Goal: Share content: Share content

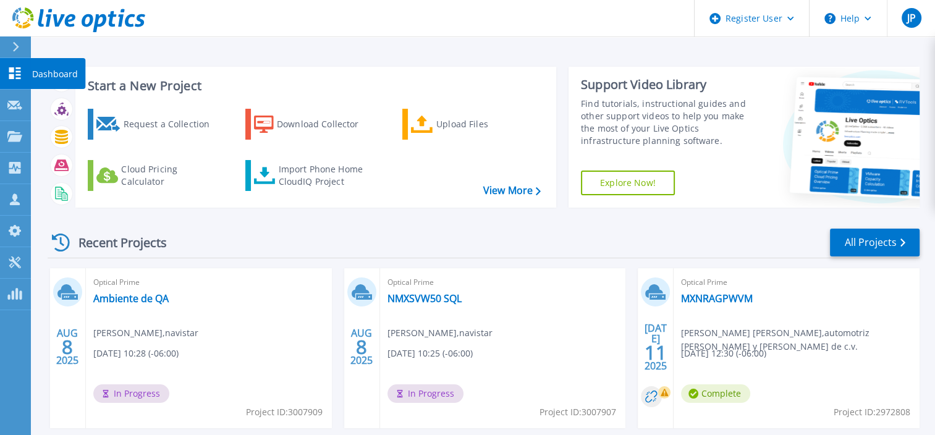
click at [36, 72] on p "Dashboard" at bounding box center [55, 74] width 46 height 32
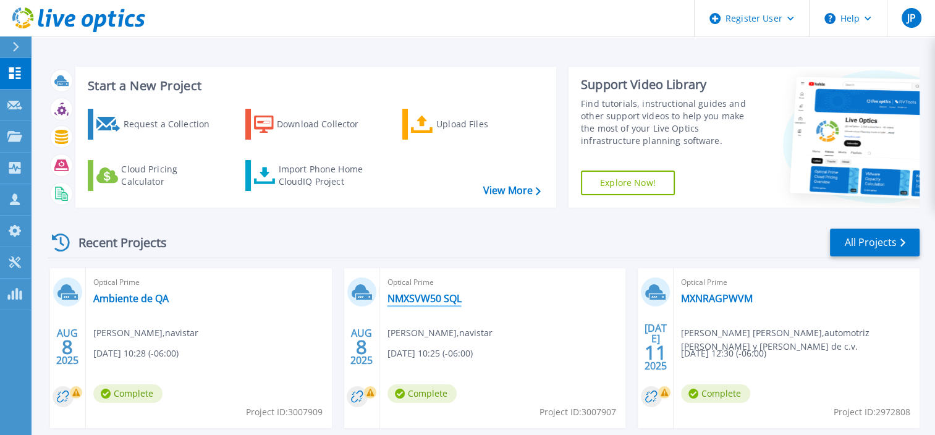
click at [433, 301] on link "NMXSVW50 SQL" at bounding box center [425, 298] width 74 height 12
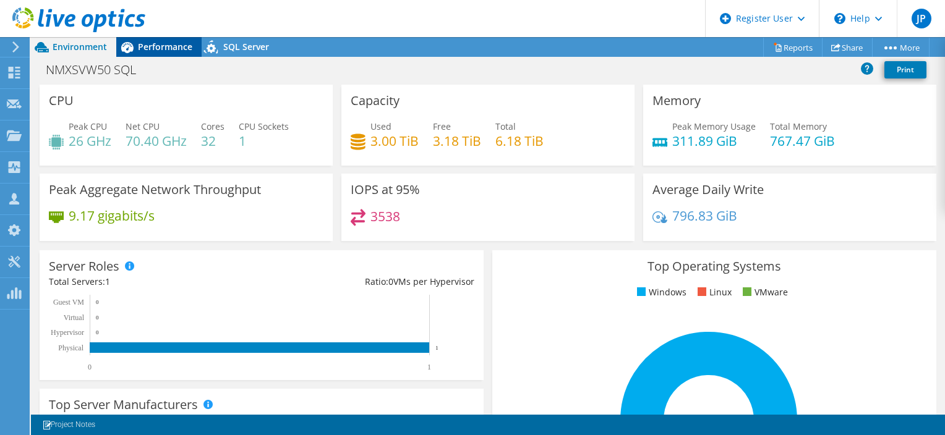
click at [151, 47] on span "Performance" at bounding box center [165, 47] width 54 height 12
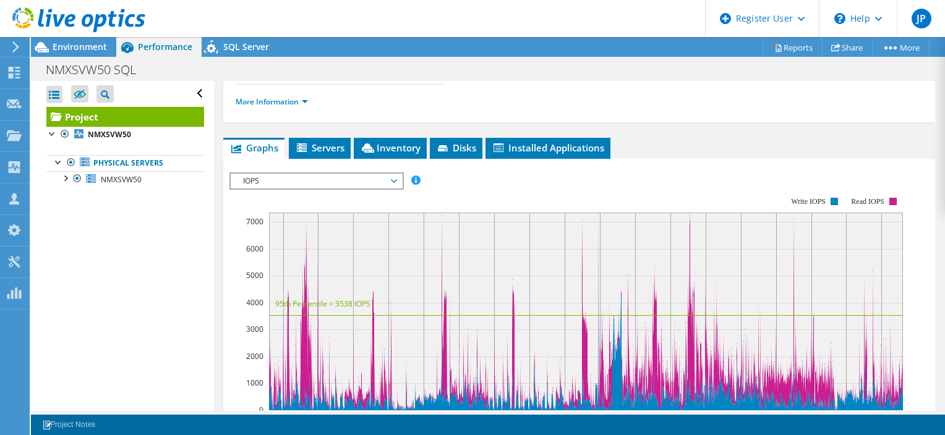
scroll to position [185, 0]
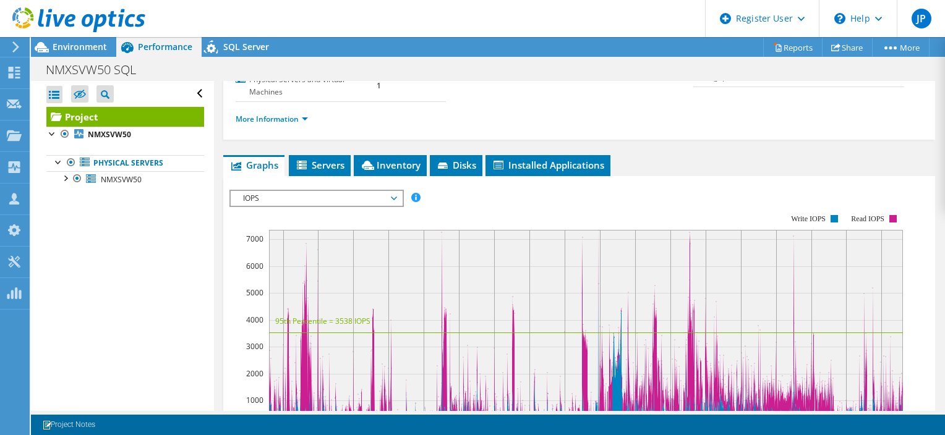
click at [355, 203] on div "IOPS IOPS Disk Throughput IO Size Latency Queue Depth CPU Percentage Memory Pag…" at bounding box center [316, 198] width 174 height 17
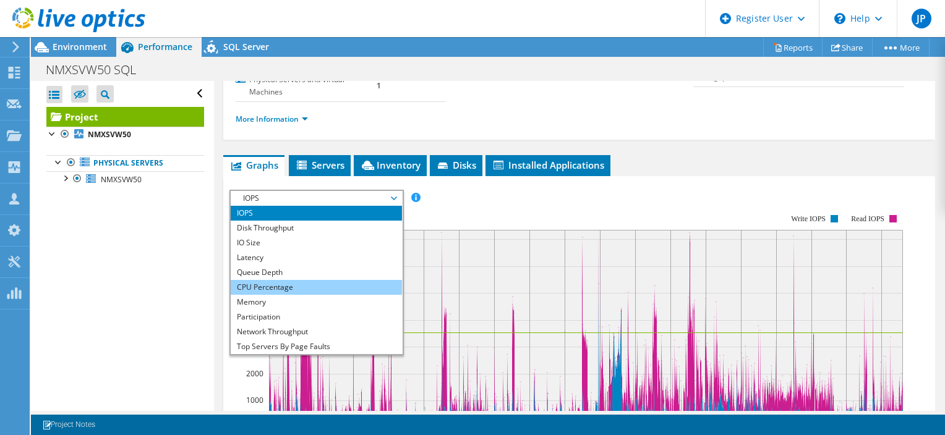
click at [344, 287] on li "CPU Percentage" at bounding box center [316, 287] width 171 height 15
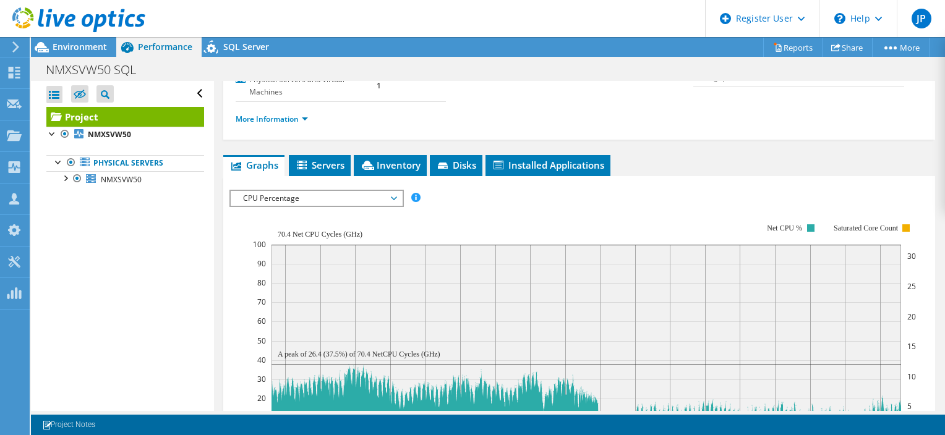
click at [337, 199] on span "CPU Percentage" at bounding box center [316, 198] width 159 height 15
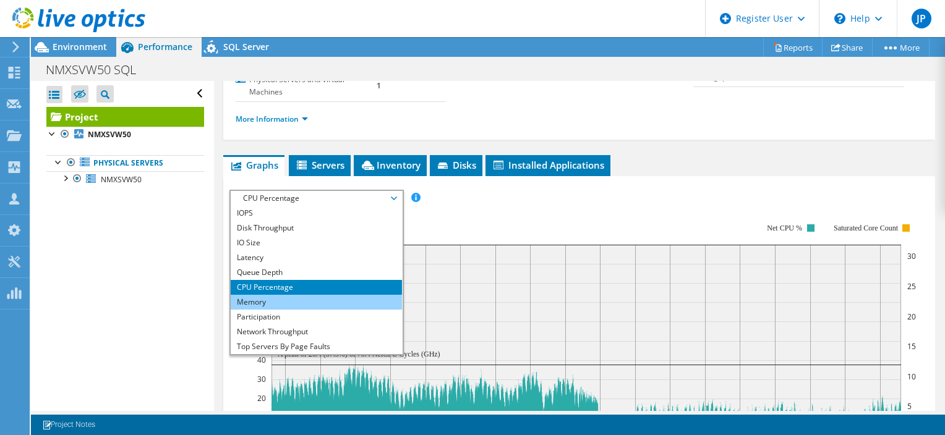
click at [313, 303] on li "Memory" at bounding box center [316, 302] width 171 height 15
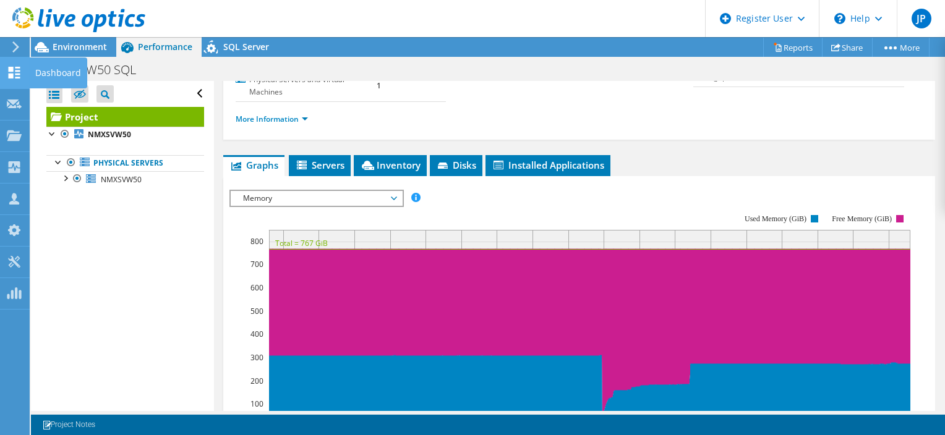
click at [10, 74] on use at bounding box center [15, 73] width 12 height 12
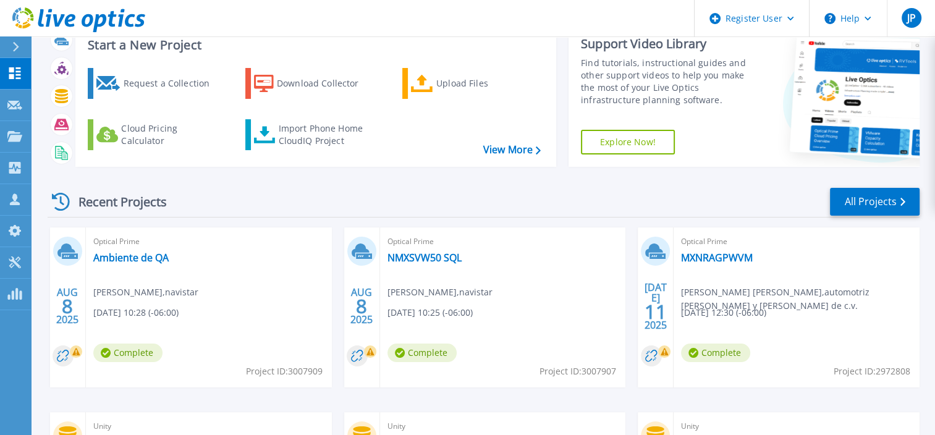
scroll to position [124, 0]
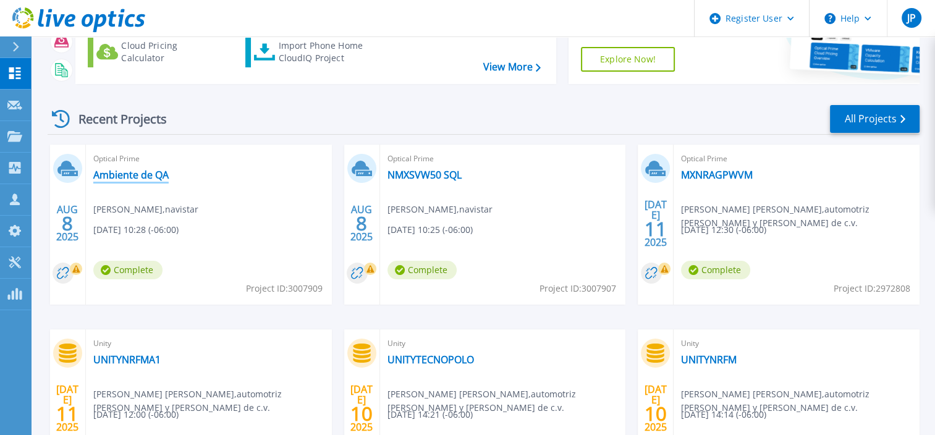
click at [156, 171] on link "Ambiente de QA" at bounding box center [130, 175] width 75 height 12
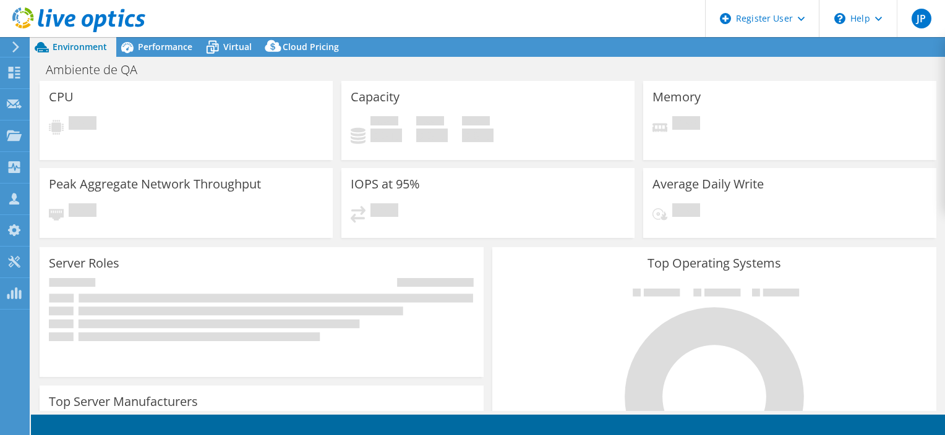
select select "USD"
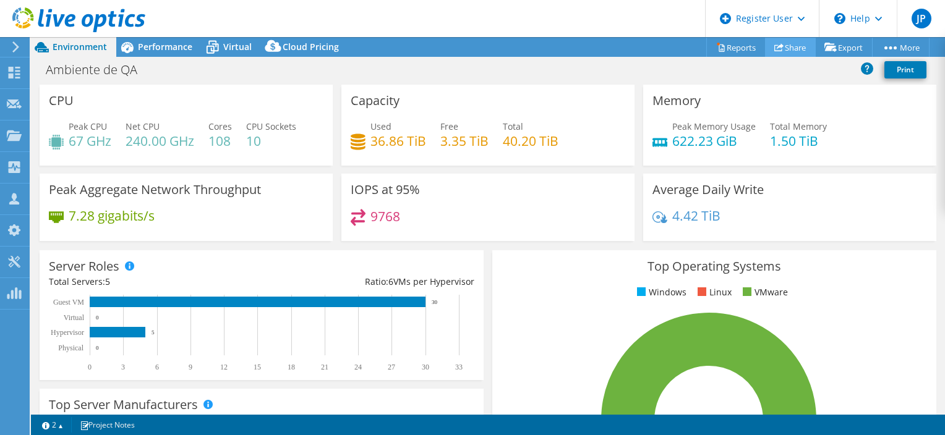
click at [786, 48] on link "Share" at bounding box center [790, 47] width 51 height 19
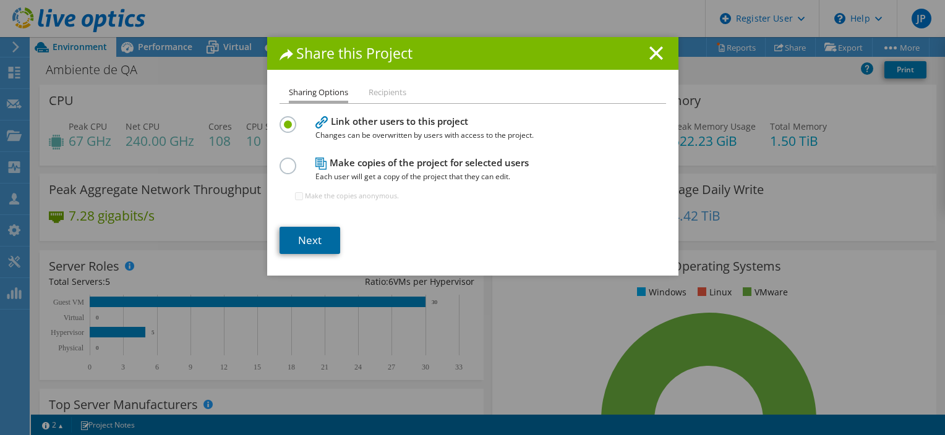
click at [317, 245] on link "Next" at bounding box center [309, 240] width 61 height 27
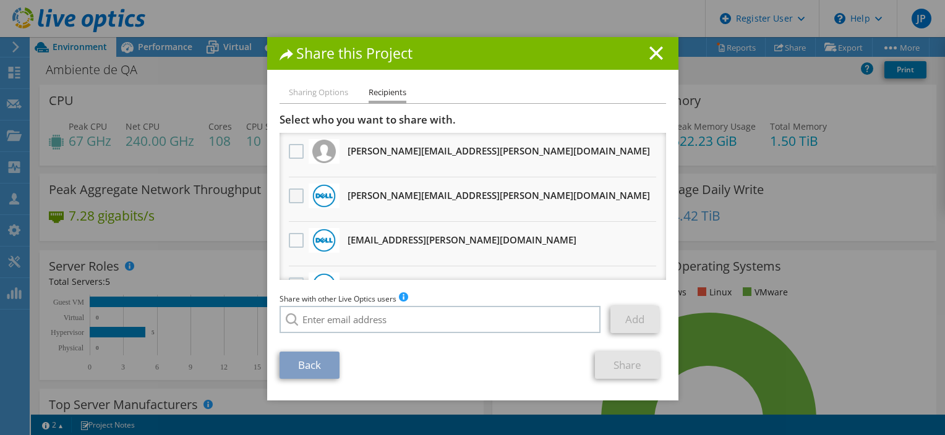
click at [289, 195] on label at bounding box center [298, 196] width 18 height 15
click at [0, 0] on input "checkbox" at bounding box center [0, 0] width 0 height 0
click at [624, 363] on link "Share" at bounding box center [627, 365] width 65 height 27
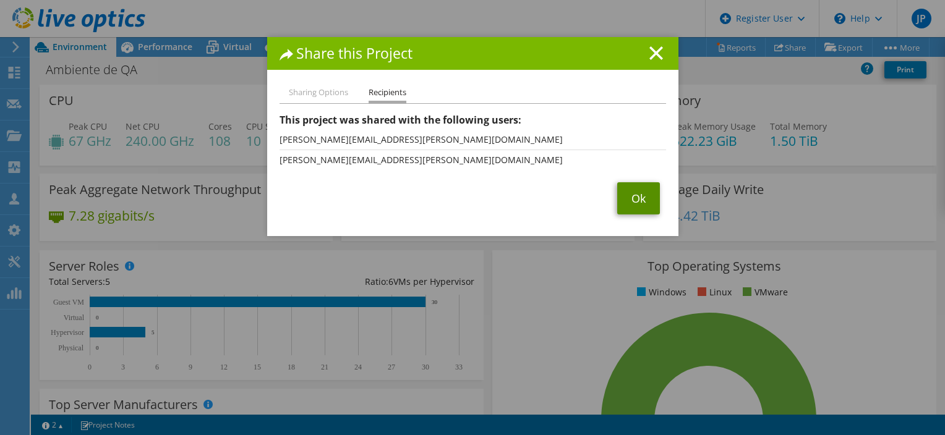
click at [636, 198] on link "Ok" at bounding box center [638, 198] width 43 height 32
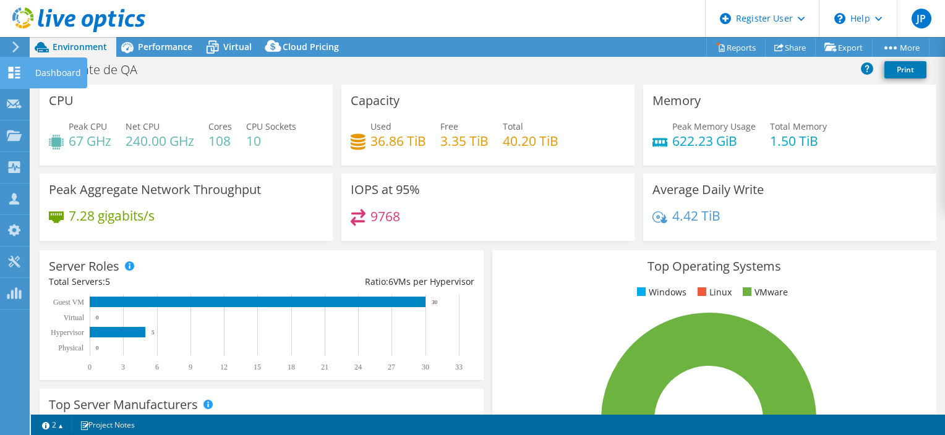
click at [18, 74] on icon at bounding box center [14, 73] width 15 height 12
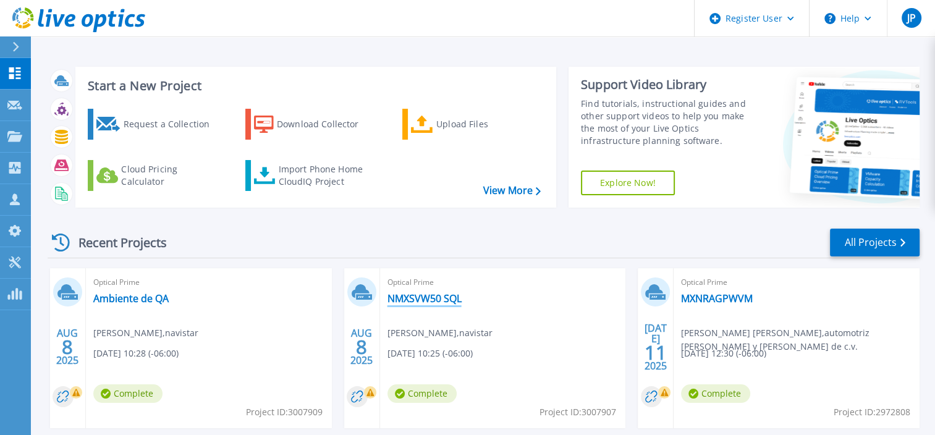
click at [439, 299] on link "NMXSVW50 SQL" at bounding box center [425, 298] width 74 height 12
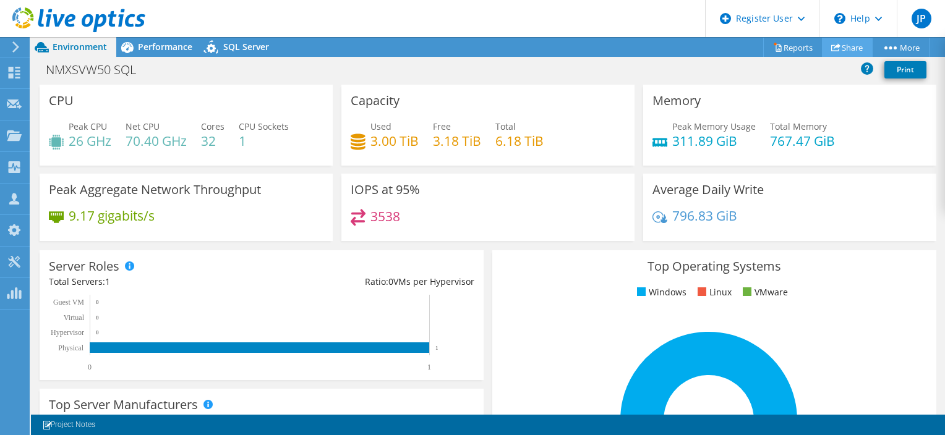
click at [852, 45] on link "Share" at bounding box center [847, 47] width 51 height 19
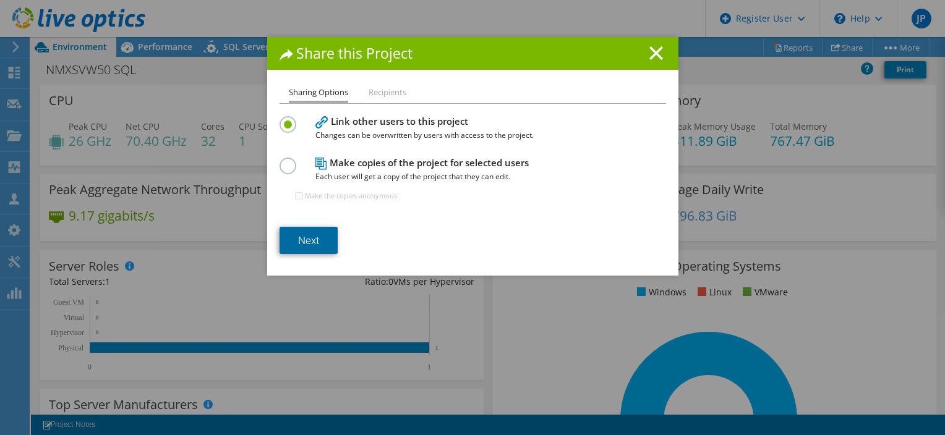
click at [319, 240] on link "Next" at bounding box center [308, 240] width 58 height 27
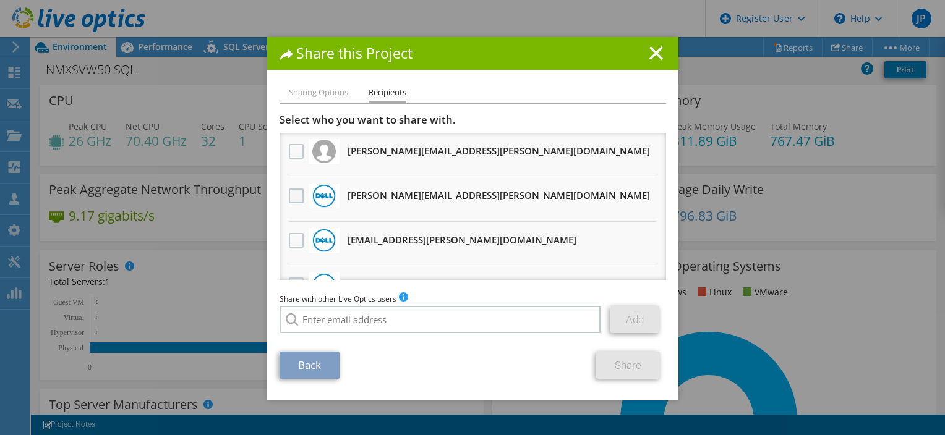
click at [292, 198] on label at bounding box center [298, 196] width 18 height 15
click at [0, 0] on input "checkbox" at bounding box center [0, 0] width 0 height 0
click at [619, 367] on link "Share" at bounding box center [628, 365] width 64 height 27
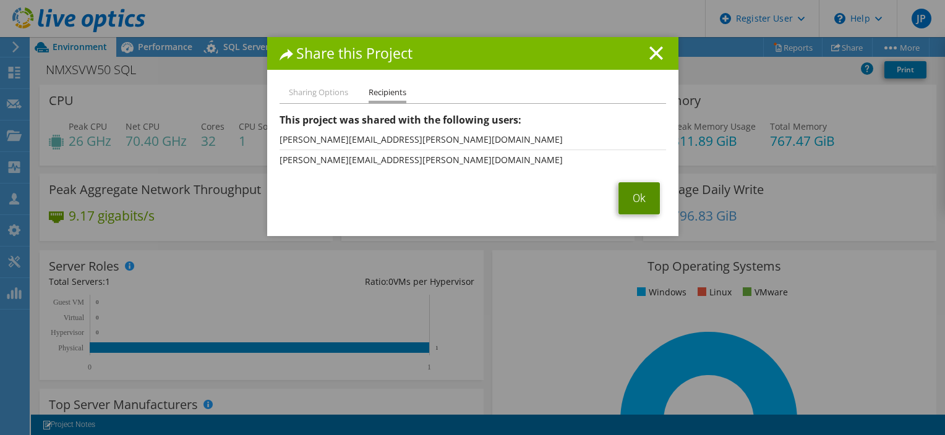
click at [626, 203] on link "Ok" at bounding box center [638, 198] width 41 height 32
